Goal: Check status: Check status

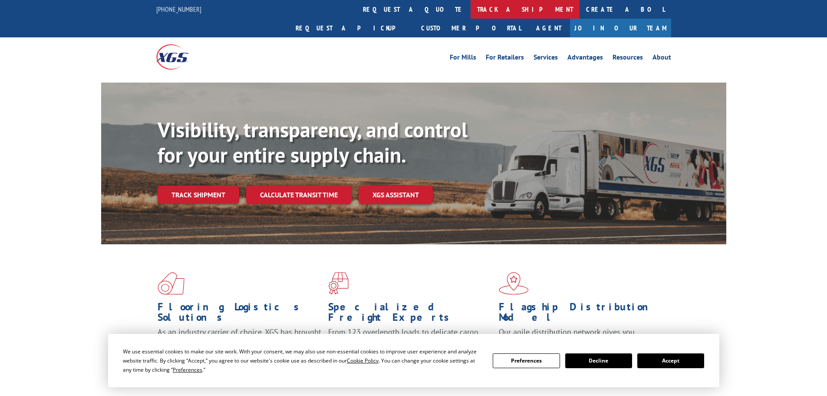
click at [471, 4] on link "track a shipment" at bounding box center [525, 9] width 109 height 19
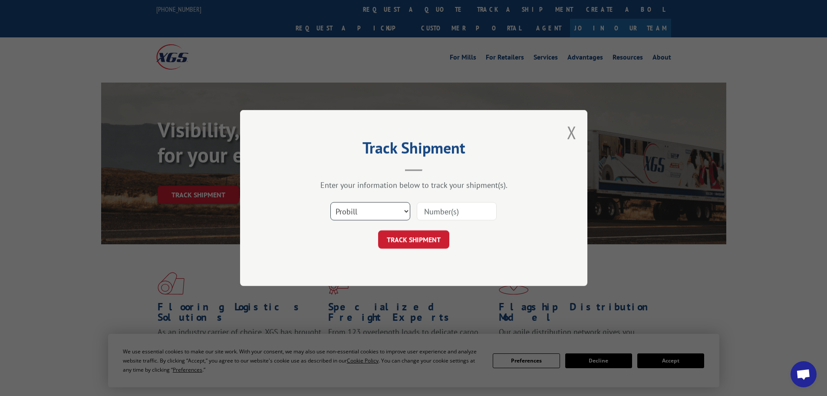
click at [369, 213] on select "Select category... Probill BOL PO" at bounding box center [370, 211] width 80 height 18
select select "bol"
click at [330, 202] on select "Select category... Probill BOL PO" at bounding box center [370, 211] width 80 height 18
click at [434, 210] on input at bounding box center [457, 211] width 80 height 18
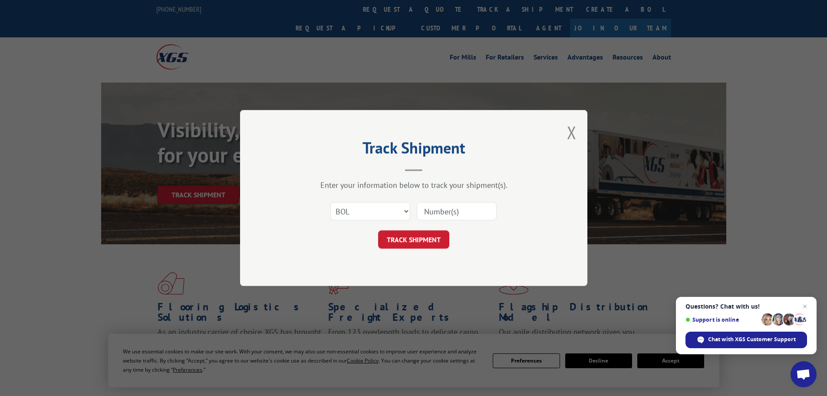
paste input "5127072"
type input "5127072"
click button "TRACK SHIPMENT" at bounding box center [413, 239] width 71 height 18
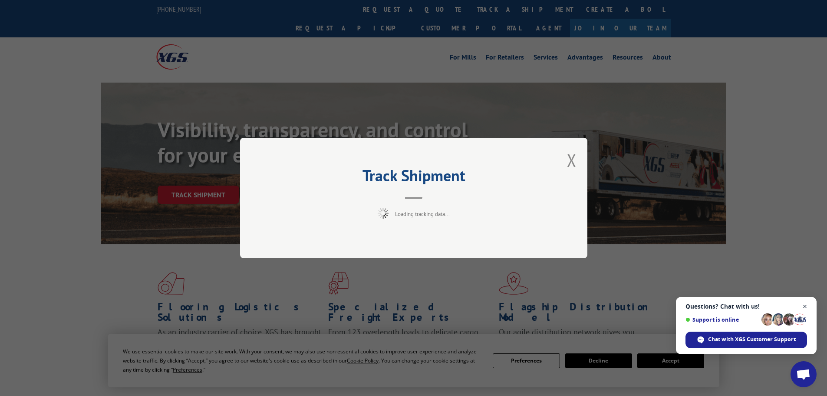
click at [807, 305] on span "Open chat" at bounding box center [805, 306] width 11 height 11
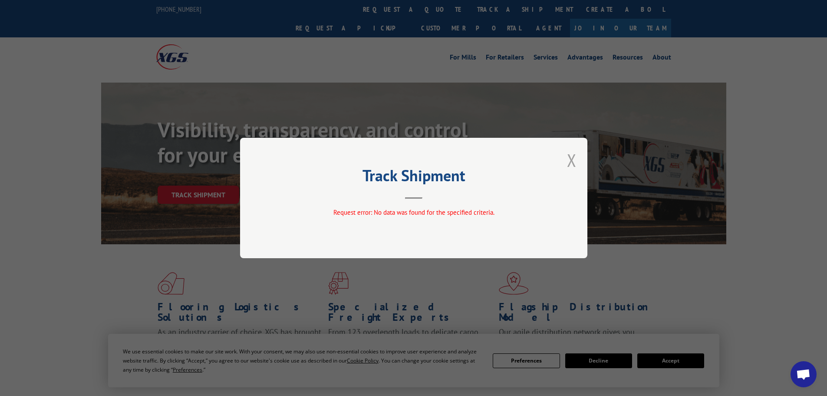
click at [570, 161] on button "Close modal" at bounding box center [572, 159] width 10 height 23
